Goal: Information Seeking & Learning: Learn about a topic

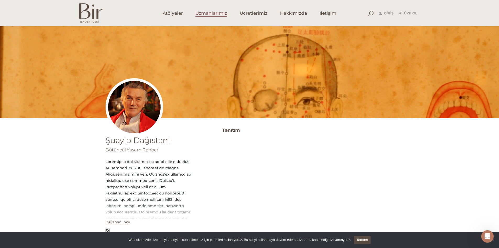
click at [212, 13] on span "Uzmanlarımız" at bounding box center [212, 13] width 32 height 6
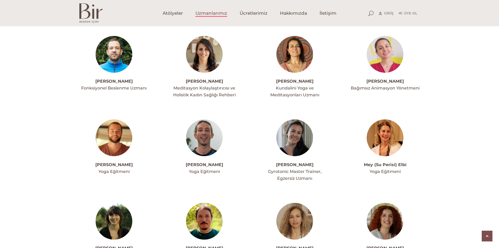
scroll to position [1022, 0]
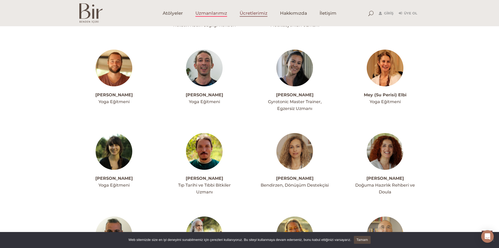
click at [261, 11] on span "Ücretlerimiz" at bounding box center [254, 13] width 28 height 6
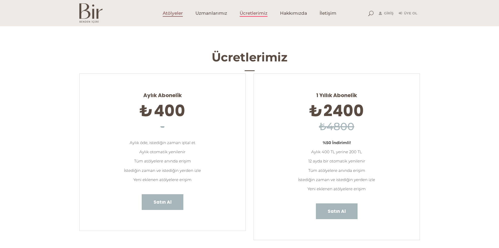
click at [170, 13] on span "Atölyeler" at bounding box center [173, 13] width 20 height 6
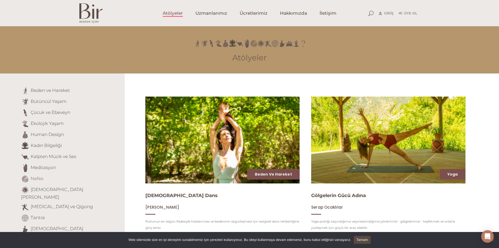
click at [37, 177] on link "Nefes" at bounding box center [37, 178] width 13 height 5
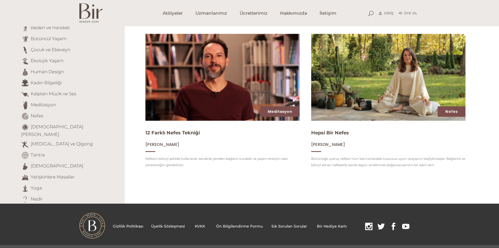
scroll to position [64, 0]
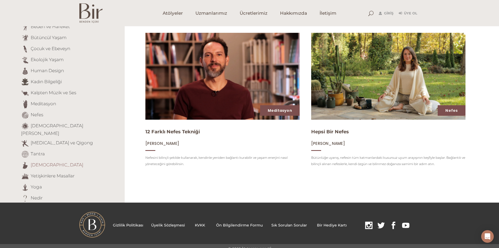
click at [35, 162] on link "[DEMOGRAPHIC_DATA]" at bounding box center [57, 164] width 53 height 5
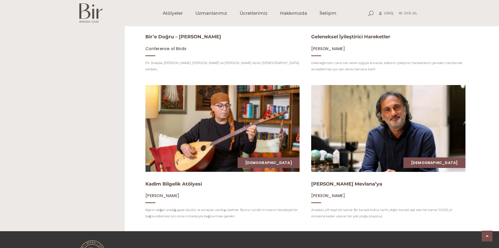
scroll to position [341, 0]
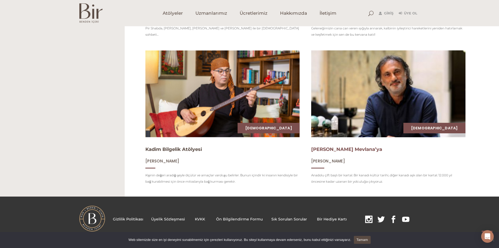
click at [370, 151] on link "[PERSON_NAME] Mevlana’ya" at bounding box center [346, 149] width 71 height 6
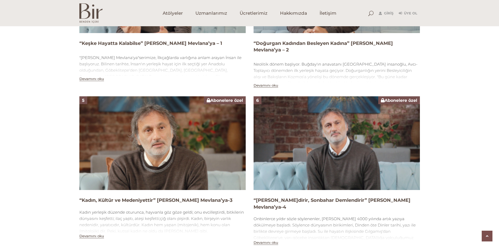
scroll to position [655, 0]
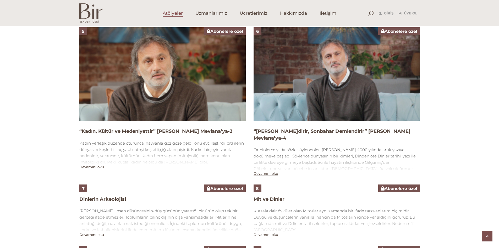
click at [180, 11] on span "Atölyeler" at bounding box center [173, 13] width 20 height 6
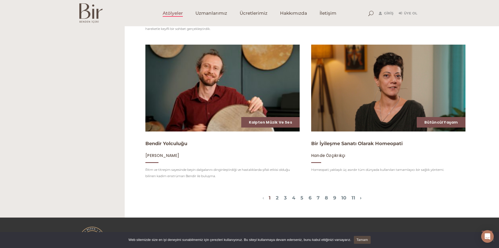
scroll to position [670, 0]
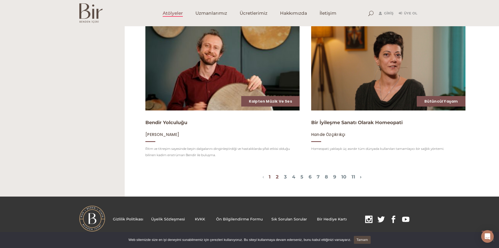
click at [276, 177] on link "2" at bounding box center [277, 177] width 3 height 6
